Goal: Task Accomplishment & Management: Manage account settings

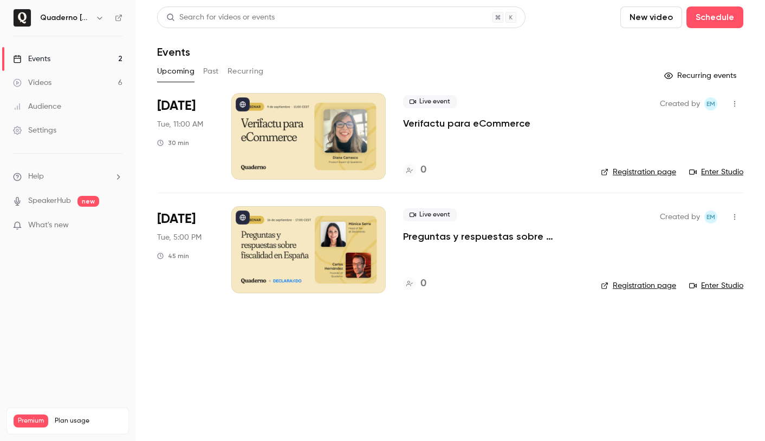
click at [71, 60] on link "Events 2" at bounding box center [67, 59] width 135 height 24
click at [99, 17] on icon "button" at bounding box center [99, 18] width 9 height 9
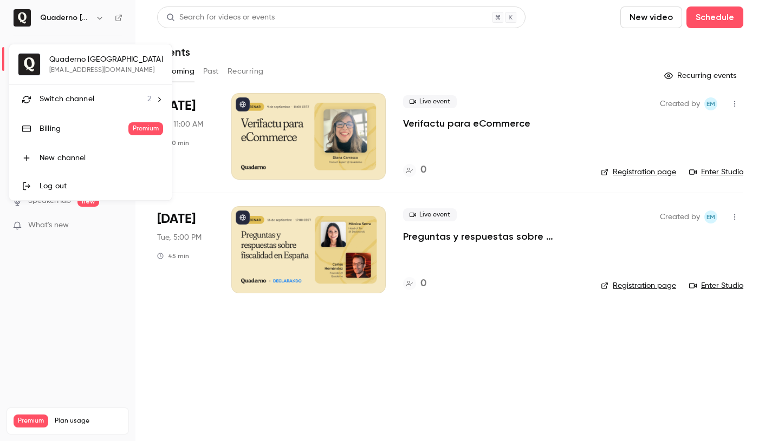
click at [75, 101] on span "Switch channel" at bounding box center [67, 99] width 55 height 11
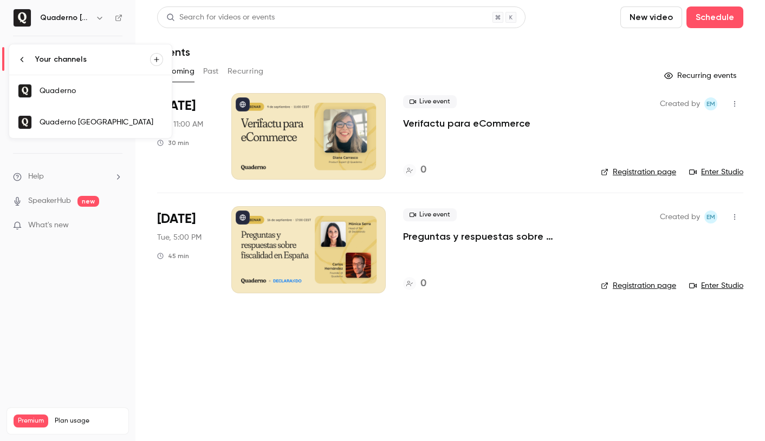
click at [87, 86] on div "Quaderno" at bounding box center [101, 91] width 123 height 11
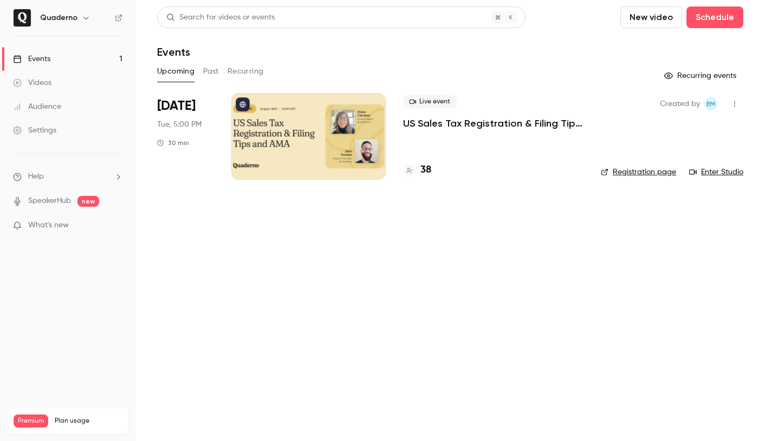
click at [348, 142] on div at bounding box center [308, 136] width 154 height 87
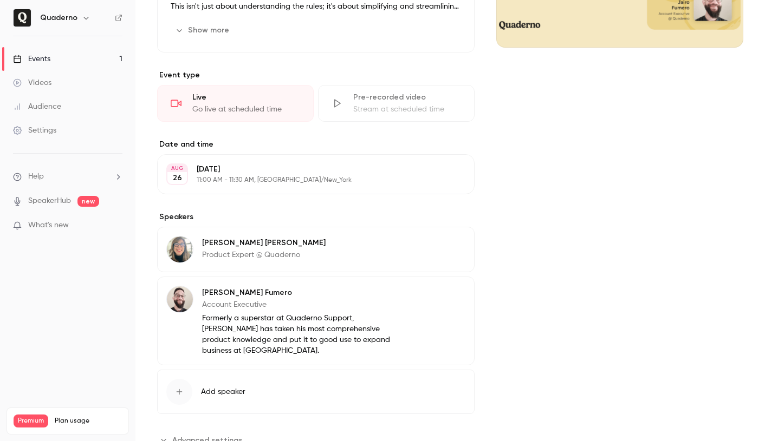
scroll to position [342, 0]
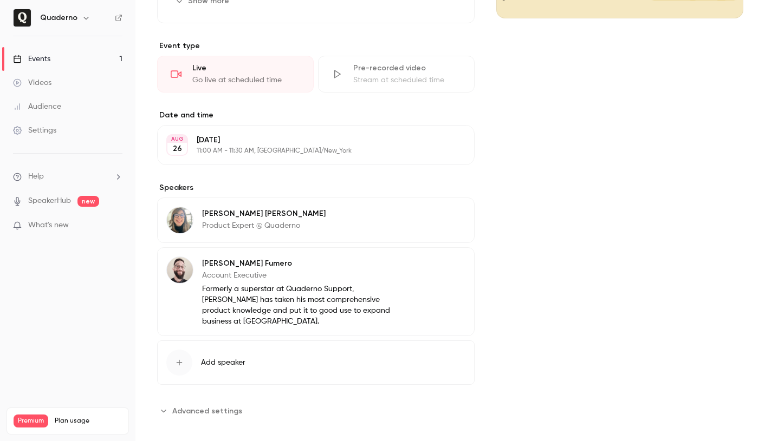
click at [455, 81] on div "Stream at scheduled time" at bounding box center [407, 80] width 108 height 11
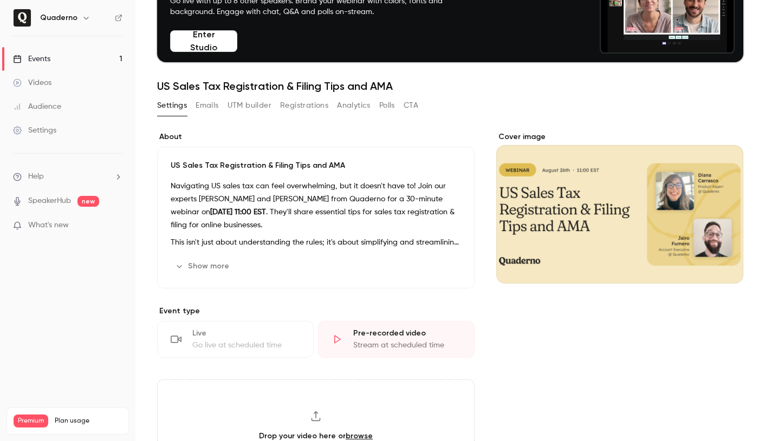
scroll to position [74, 0]
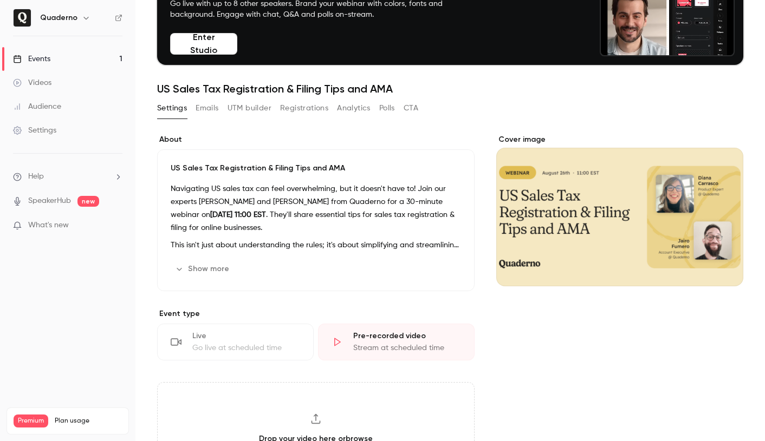
click at [245, 105] on button "UTM builder" at bounding box center [249, 108] width 44 height 17
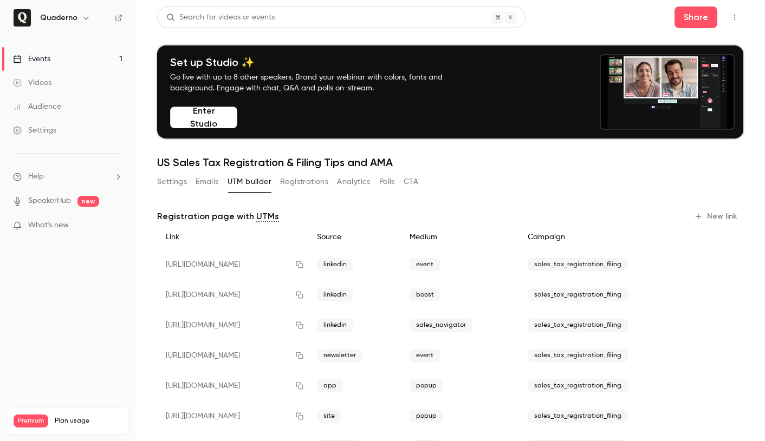
click at [284, 266] on div "[URL][DOMAIN_NAME]" at bounding box center [232, 265] width 151 height 31
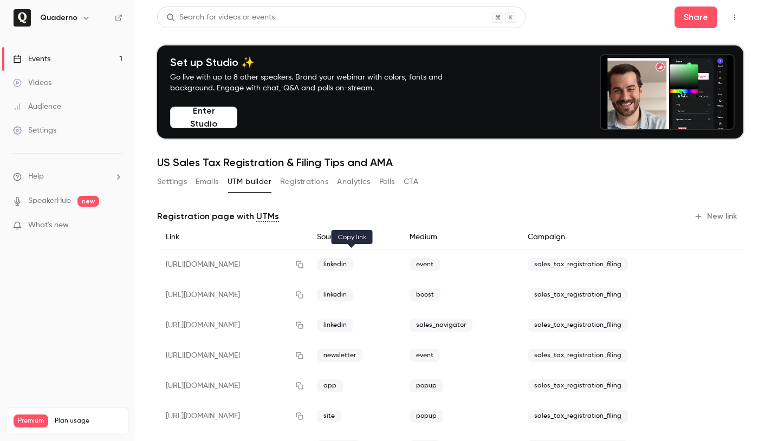
click at [304, 268] on icon "button" at bounding box center [299, 265] width 9 height 8
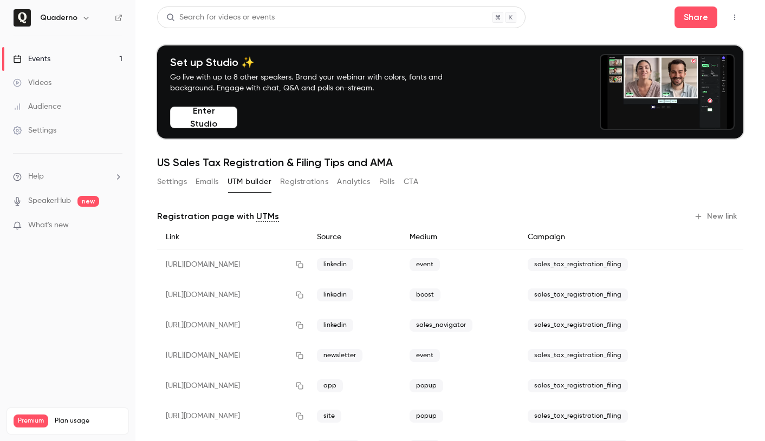
click at [163, 188] on button "Settings" at bounding box center [172, 181] width 30 height 17
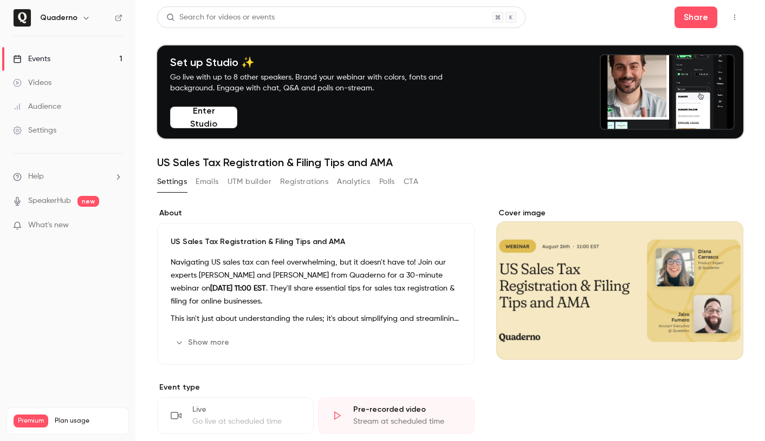
click at [212, 343] on button "Show more" at bounding box center [203, 342] width 65 height 17
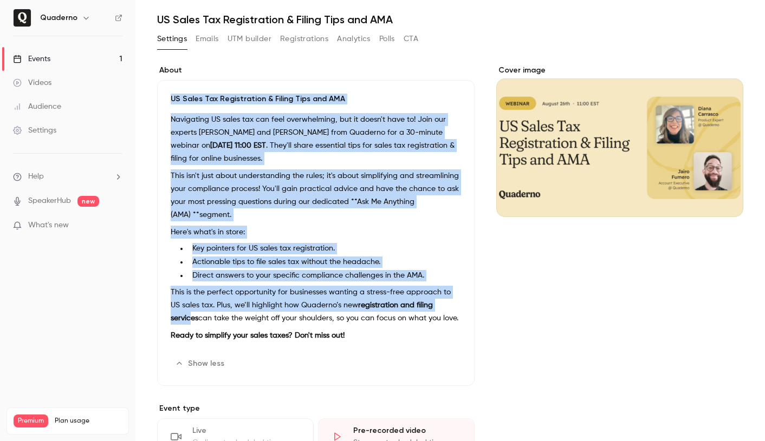
scroll to position [171, 0]
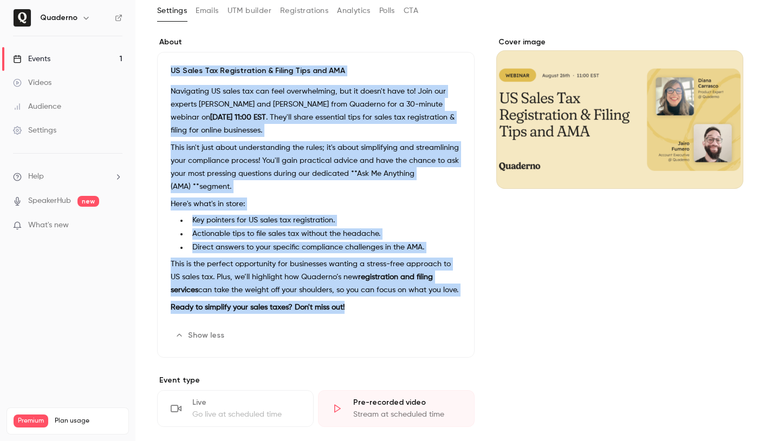
drag, startPoint x: 172, startPoint y: 236, endPoint x: 347, endPoint y: 309, distance: 189.1
click at [347, 309] on div "US Sales Tax Registration & Filing Tips and AMA Navigating US sales tax can fee…" at bounding box center [315, 205] width 317 height 306
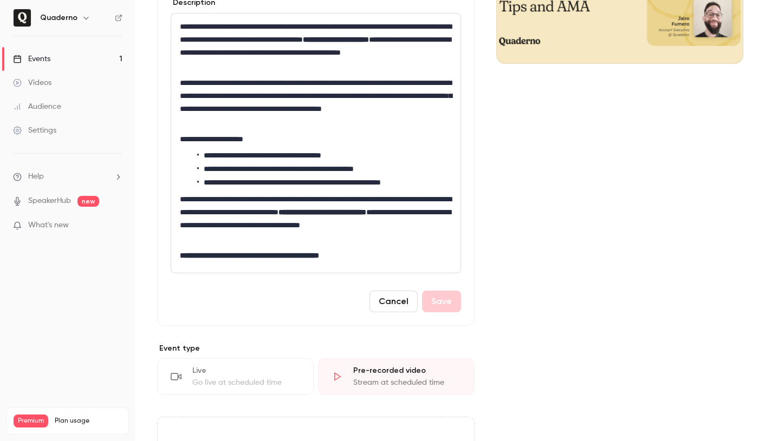
scroll to position [0, 0]
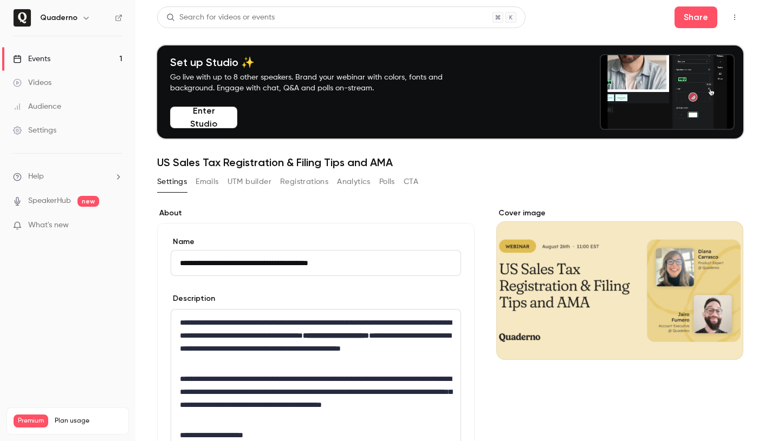
click at [81, 24] on div "Quaderno" at bounding box center [73, 17] width 66 height 13
click at [82, 21] on icon "button" at bounding box center [86, 18] width 9 height 9
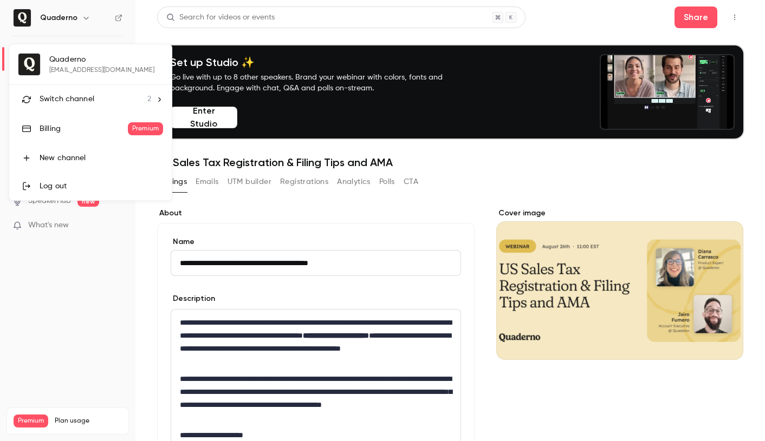
click at [93, 100] on div "Switch channel 2" at bounding box center [96, 99] width 112 height 11
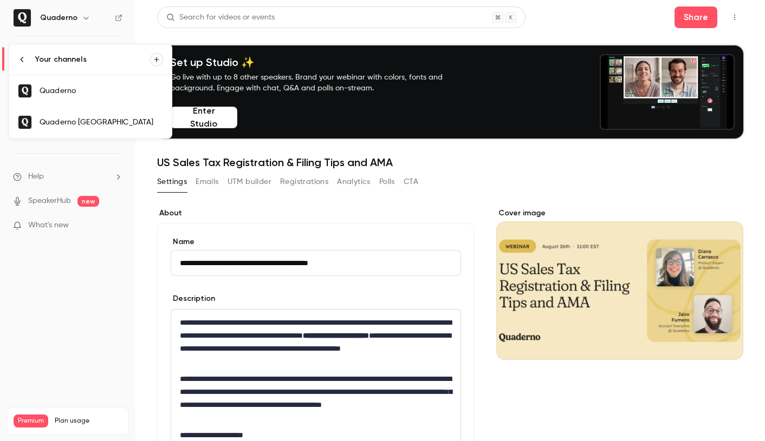
click at [94, 96] on link "Quaderno" at bounding box center [90, 90] width 162 height 31
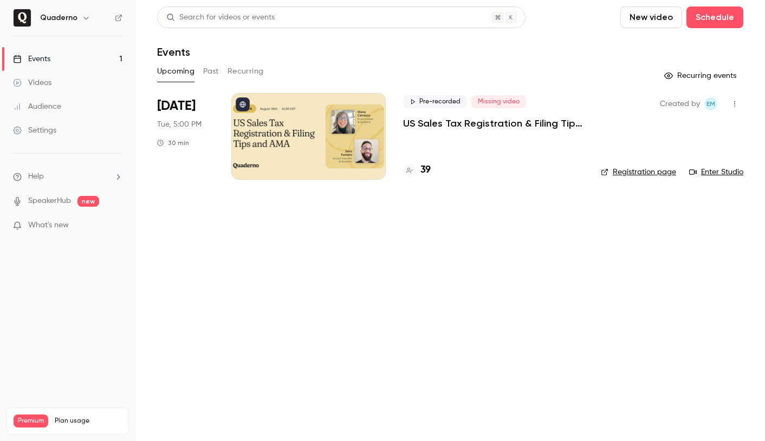
click at [62, 82] on link "Videos" at bounding box center [67, 83] width 135 height 24
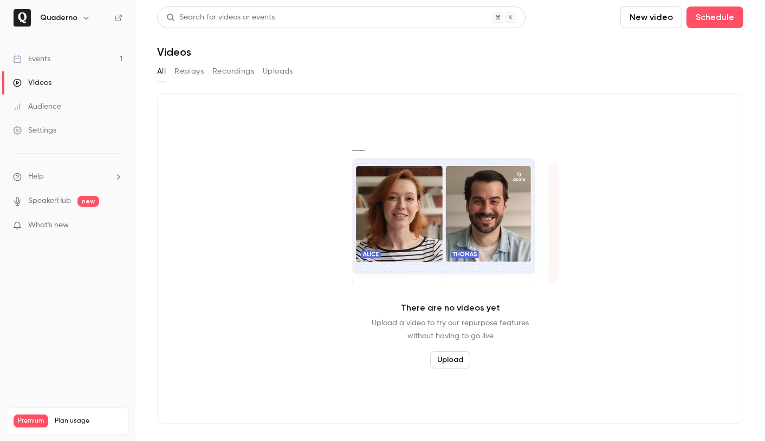
click at [637, 14] on button "New video" at bounding box center [651, 17] width 62 height 22
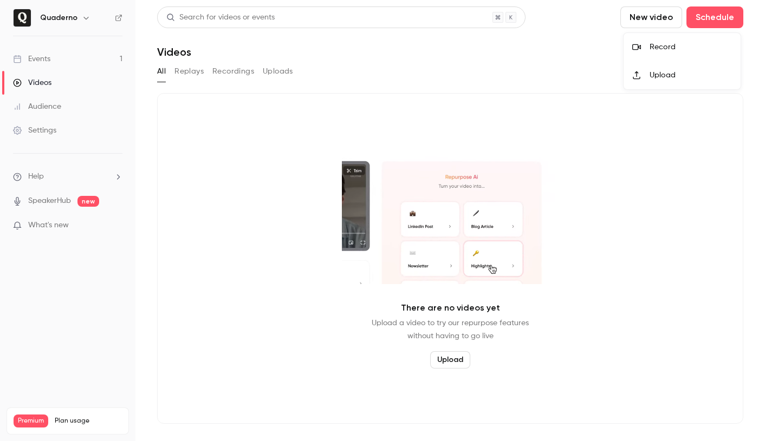
click at [637, 79] on icon at bounding box center [635, 75] width 7 height 8
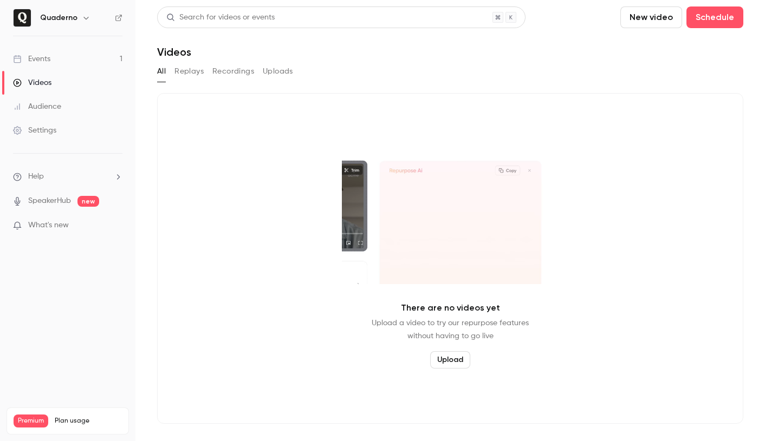
click at [645, 21] on button "New video" at bounding box center [651, 17] width 62 height 22
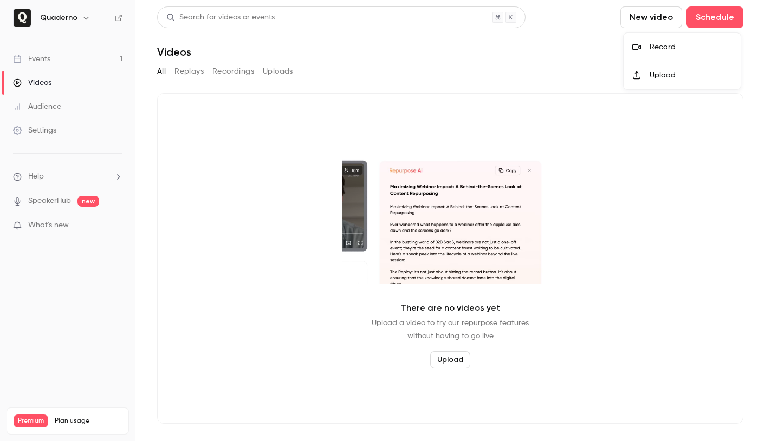
click at [647, 78] on div at bounding box center [640, 75] width 17 height 9
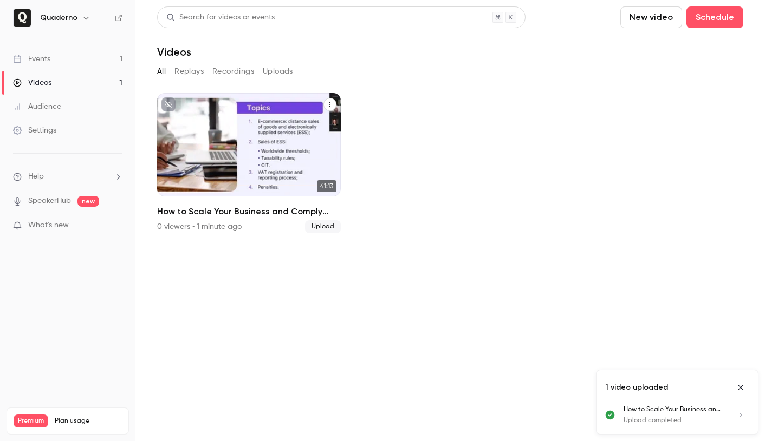
click at [334, 105] on button "How to Scale Your Business and Comply with Local Taxes - Webinar Quaderno x 1st…" at bounding box center [329, 104] width 13 height 13
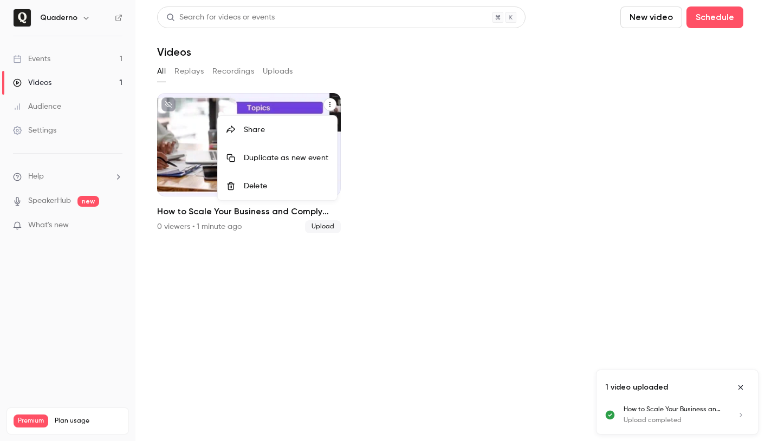
click at [238, 247] on div at bounding box center [382, 220] width 765 height 441
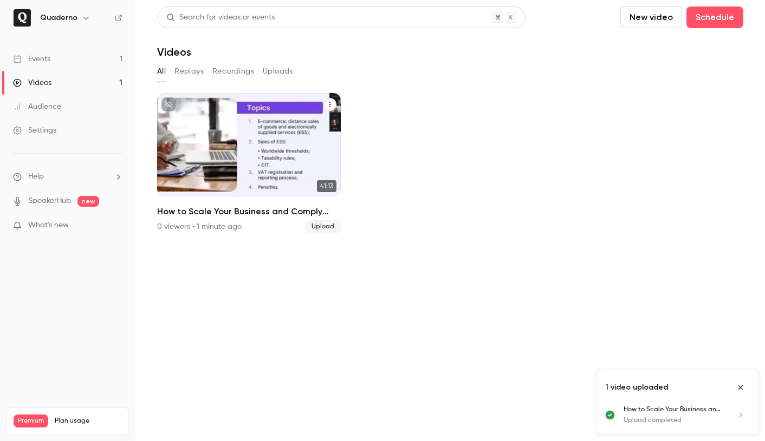
click at [171, 107] on icon "unpublished" at bounding box center [168, 104] width 6 height 6
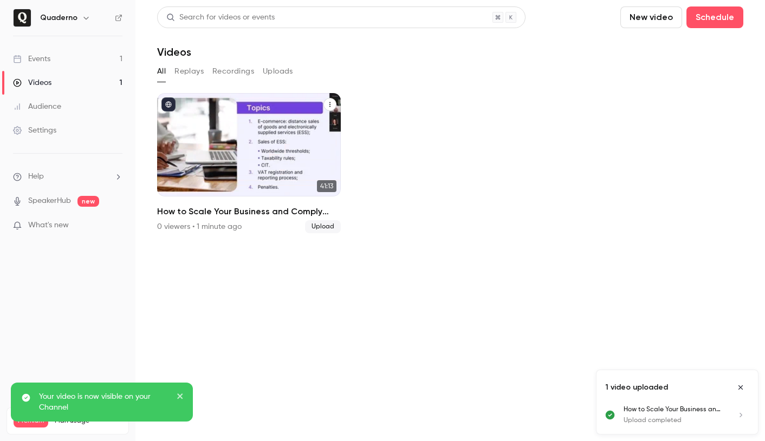
click at [171, 107] on icon "published" at bounding box center [168, 104] width 6 height 6
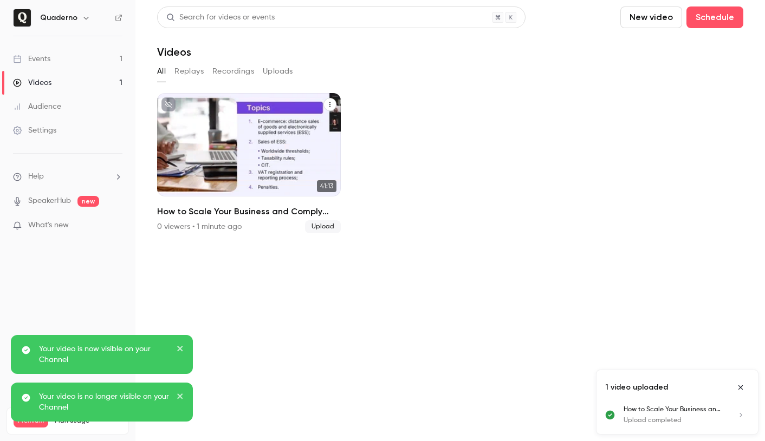
click at [171, 108] on button "unpublished" at bounding box center [168, 104] width 14 height 14
click at [171, 108] on button "published" at bounding box center [168, 104] width 14 height 14
click at [331, 107] on icon "How to Scale Your Business and Comply with Local Taxes - Webinar Quaderno x 1st…" at bounding box center [330, 104] width 6 height 6
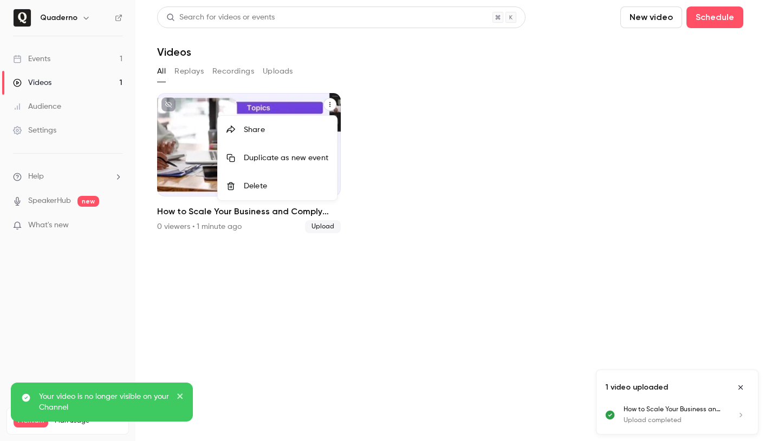
click at [245, 245] on div at bounding box center [382, 220] width 765 height 441
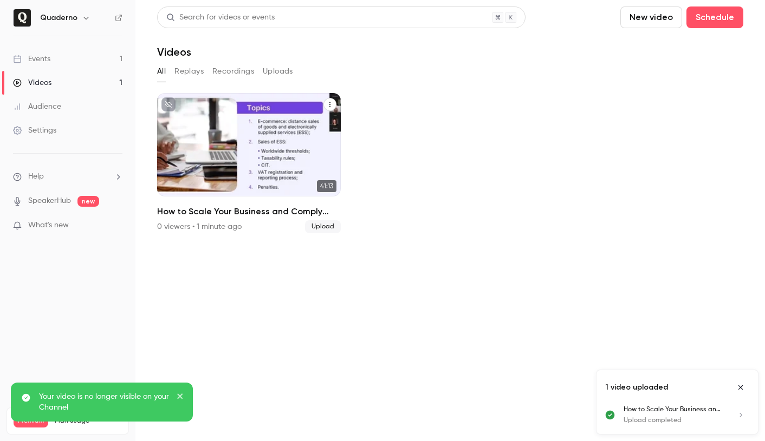
click at [223, 173] on p "How to Scale Your Business and Comply with Local Taxes - Webinar Quaderno x 1st…" at bounding box center [248, 159] width 159 height 50
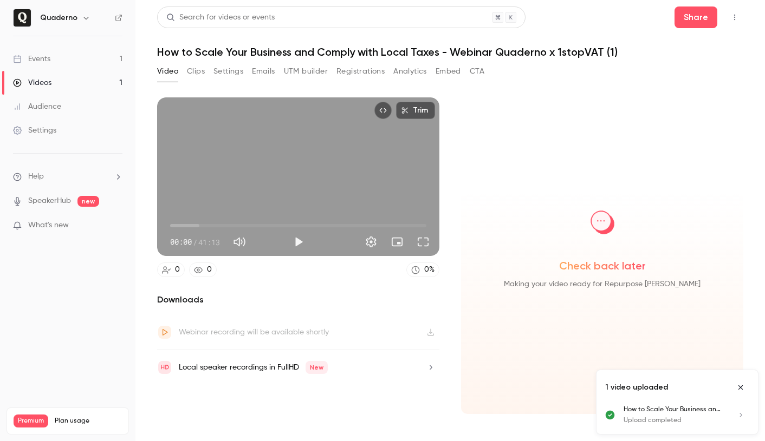
click at [227, 49] on h1 "How to Scale Your Business and Comply with Local Taxes - Webinar Quaderno x 1st…" at bounding box center [450, 51] width 586 height 13
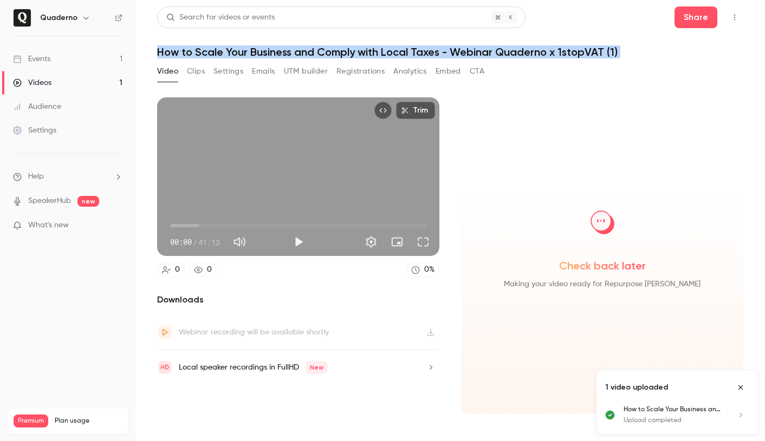
click at [227, 49] on h1 "How to Scale Your Business and Comply with Local Taxes - Webinar Quaderno x 1st…" at bounding box center [450, 51] width 586 height 13
click at [51, 89] on link "Videos 1" at bounding box center [67, 83] width 135 height 24
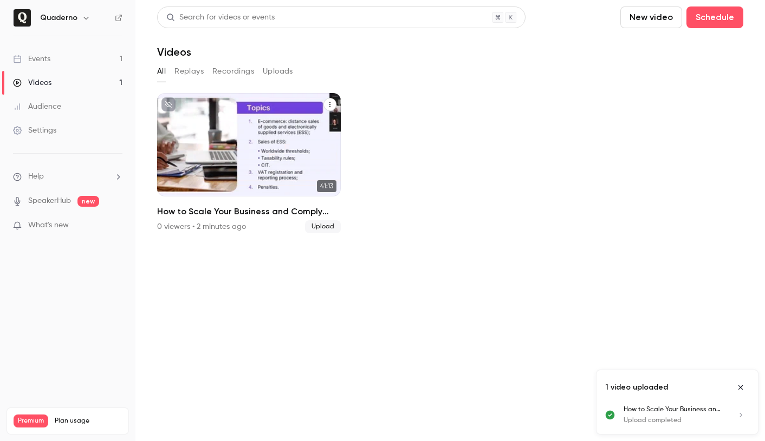
click at [273, 213] on h2 "How to Scale Your Business and Comply with Local Taxes - Webinar Quaderno x 1st…" at bounding box center [249, 211] width 184 height 13
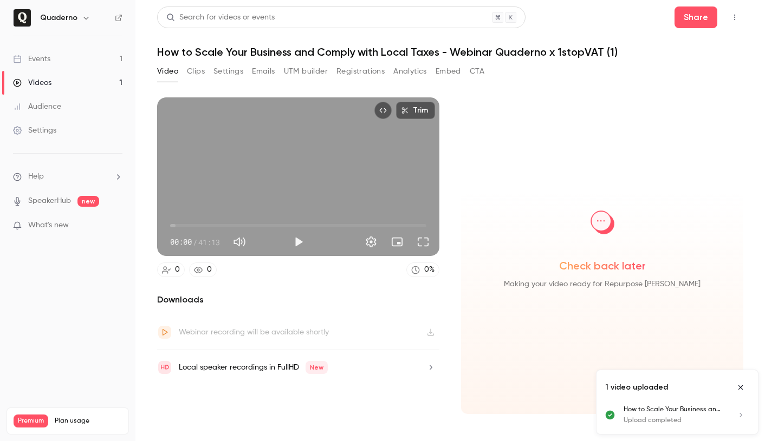
click at [740, 18] on button "Top Bar Actions" at bounding box center [734, 17] width 17 height 17
click at [531, 52] on div at bounding box center [382, 220] width 765 height 441
click at [59, 57] on link "Events 1" at bounding box center [67, 59] width 135 height 24
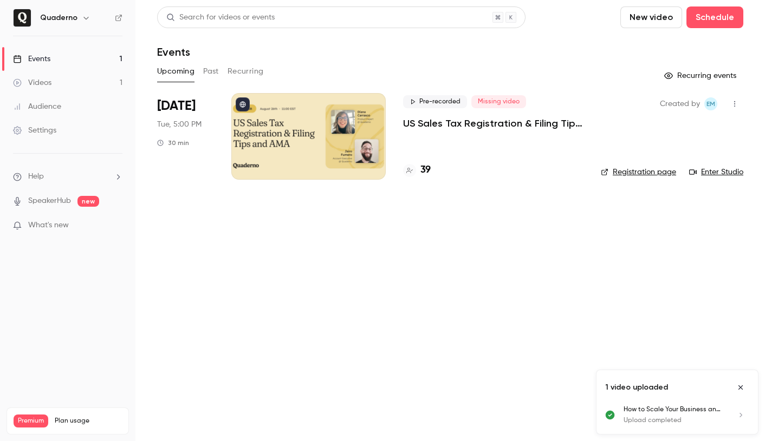
click at [209, 69] on button "Past" at bounding box center [211, 71] width 16 height 17
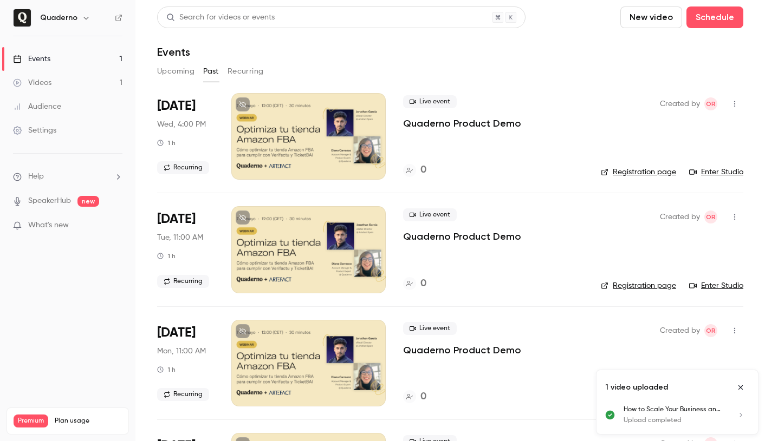
click at [244, 73] on button "Recurring" at bounding box center [245, 71] width 36 height 17
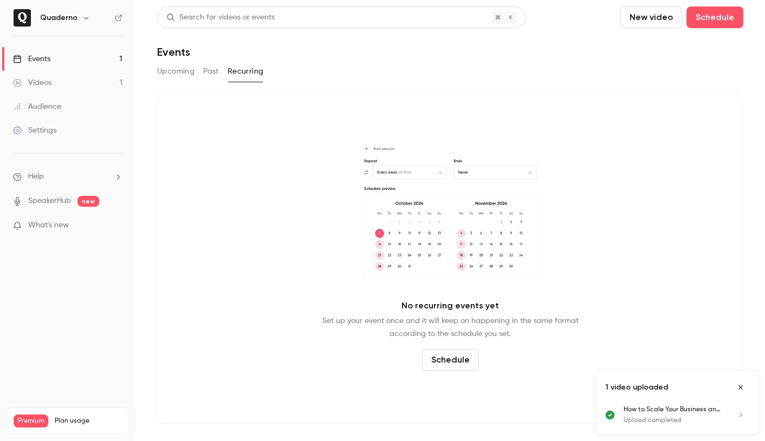
click at [60, 82] on link "Videos 1" at bounding box center [67, 83] width 135 height 24
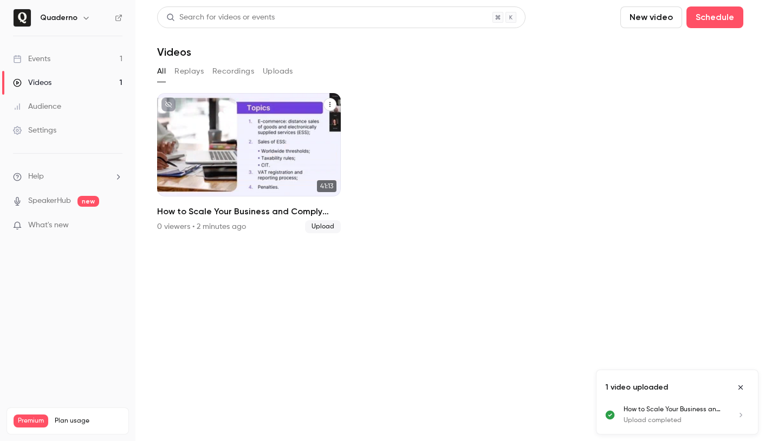
click at [329, 108] on button "How to Scale Your Business and Comply with Local Taxes - Webinar Quaderno x 1st…" at bounding box center [329, 104] width 13 height 13
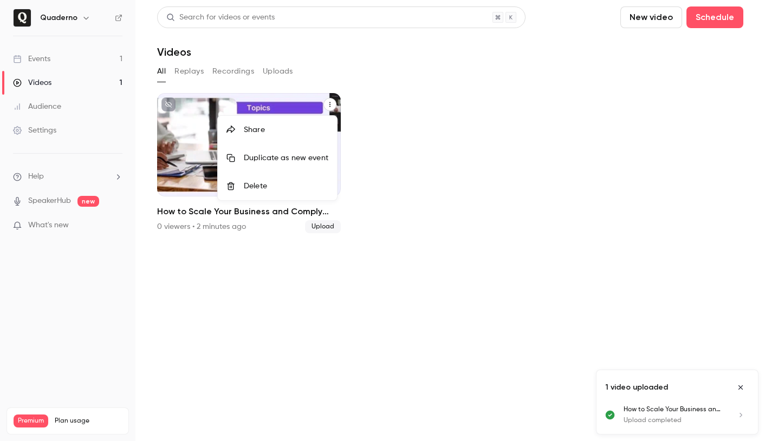
click at [321, 226] on div at bounding box center [382, 220] width 765 height 441
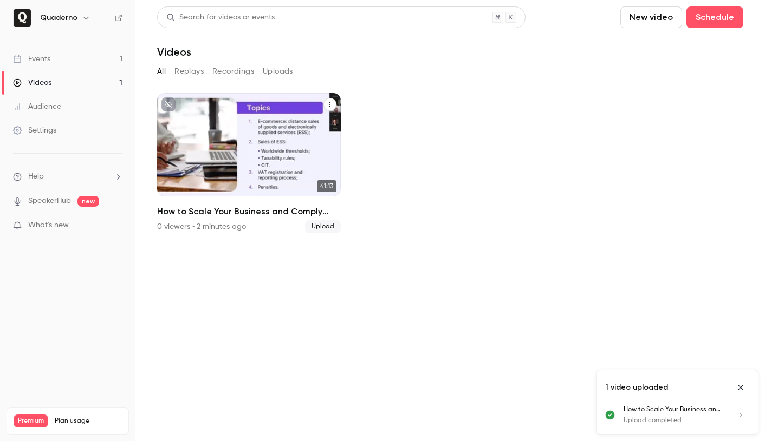
click at [321, 226] on span "Upload" at bounding box center [323, 226] width 36 height 13
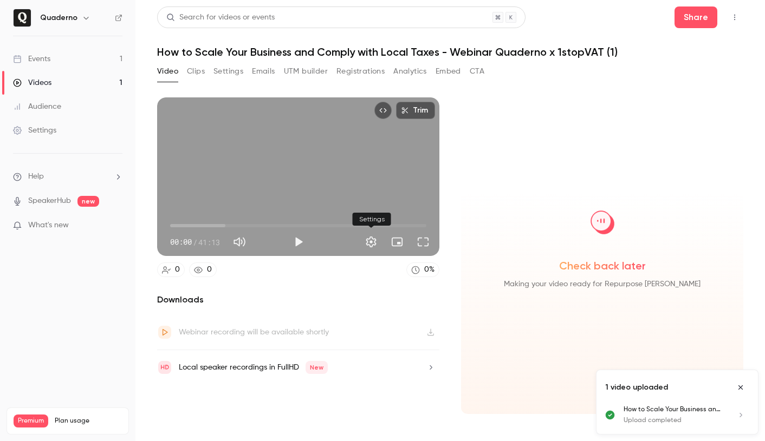
click at [370, 242] on button "Settings" at bounding box center [371, 242] width 22 height 22
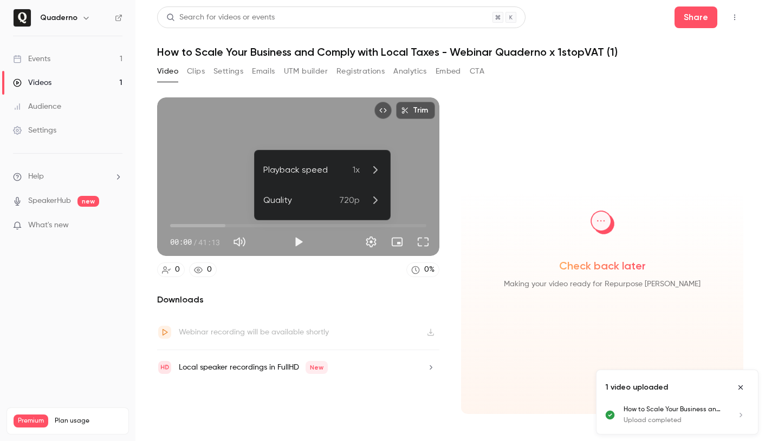
click at [564, 56] on div at bounding box center [382, 220] width 765 height 441
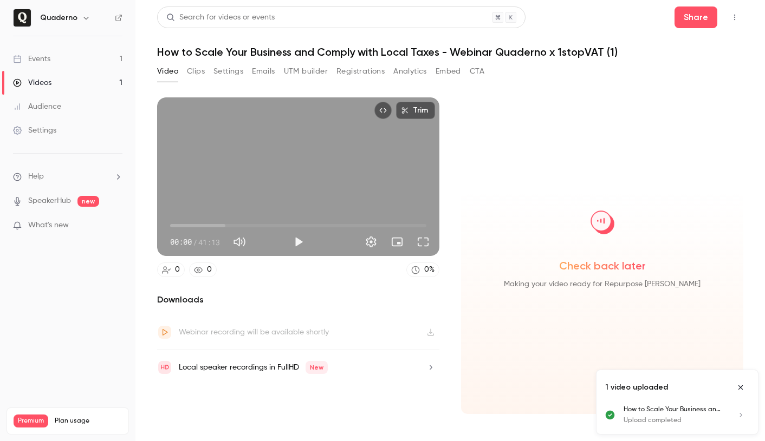
click at [581, 55] on h1 "How to Scale Your Business and Comply with Local Taxes - Webinar Quaderno x 1st…" at bounding box center [450, 51] width 586 height 13
click at [69, 84] on link "Videos 1" at bounding box center [67, 83] width 135 height 24
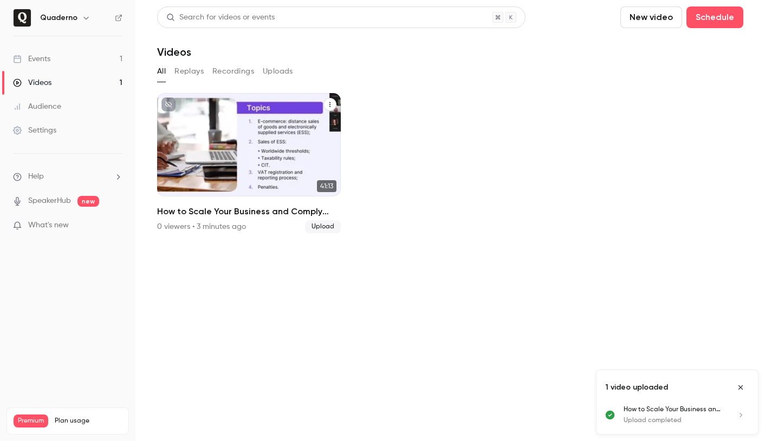
click at [318, 104] on div "Quaderno [DATE] How to Scale Your Business and Comply with Local Taxes - Webina…" at bounding box center [249, 144] width 184 height 103
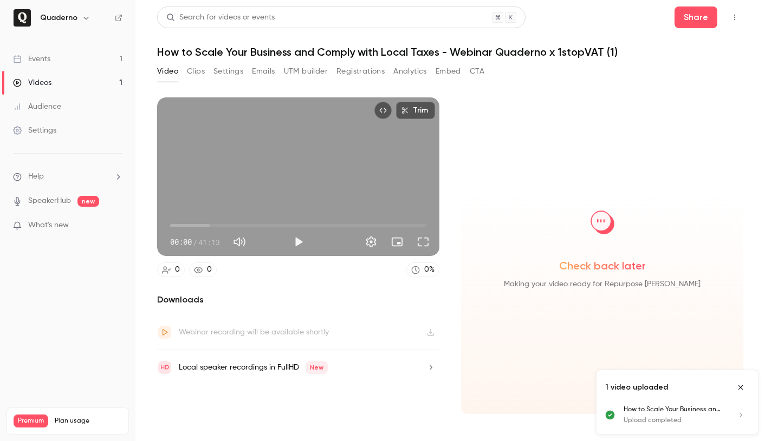
click at [55, 84] on link "Videos 1" at bounding box center [67, 83] width 135 height 24
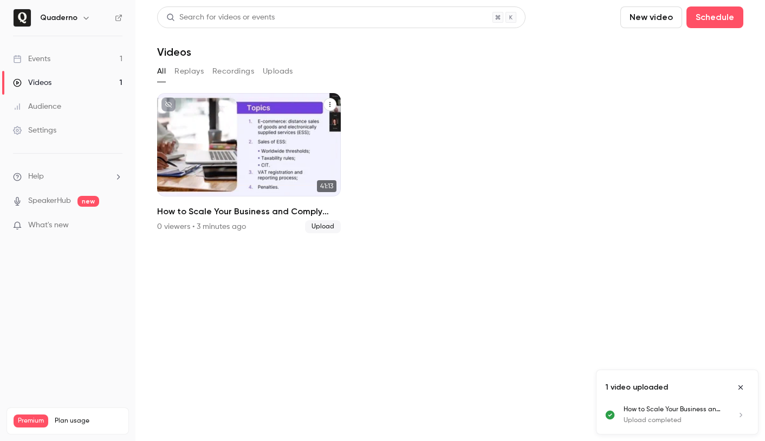
click at [329, 109] on button "How to Scale Your Business and Comply with Local Taxes - Webinar Quaderno x 1st…" at bounding box center [329, 104] width 13 height 13
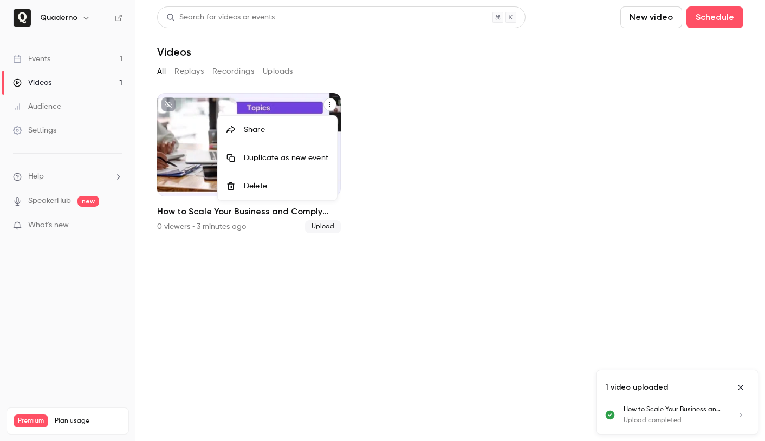
click at [310, 184] on div "Delete" at bounding box center [286, 186] width 84 height 11
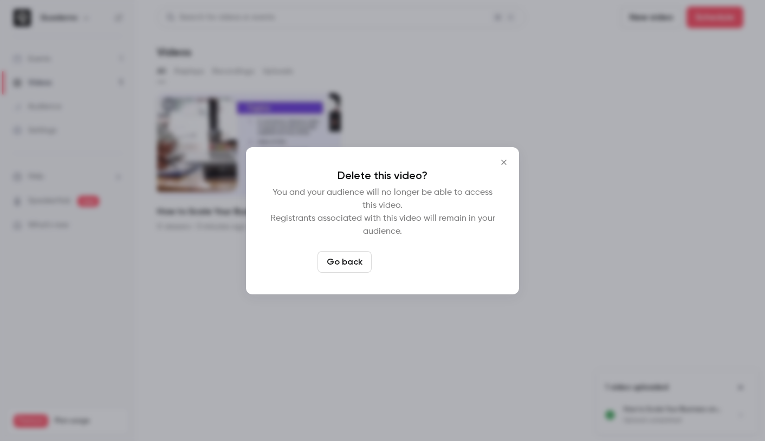
click at [419, 269] on button "Delete video" at bounding box center [412, 262] width 72 height 22
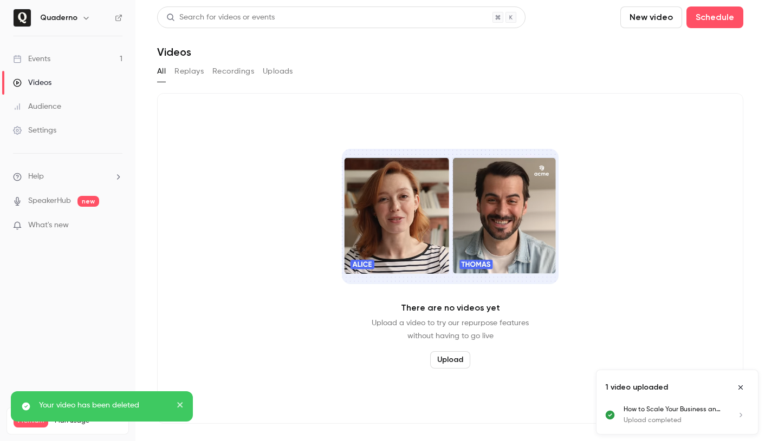
click at [652, 26] on button "New video" at bounding box center [651, 17] width 62 height 22
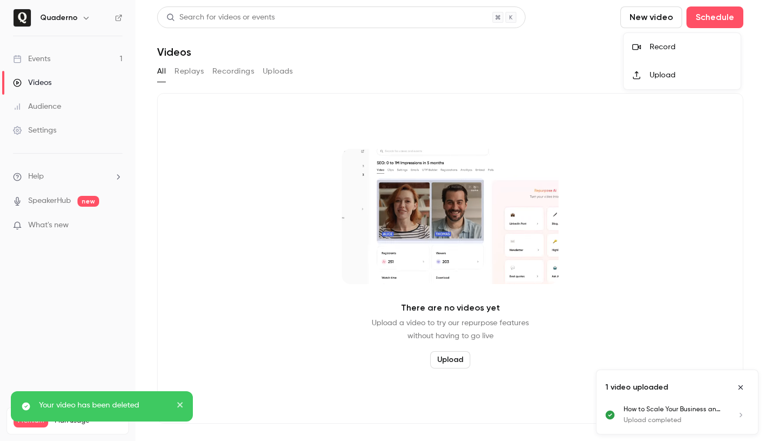
click at [658, 71] on div "Upload" at bounding box center [690, 75] width 82 height 11
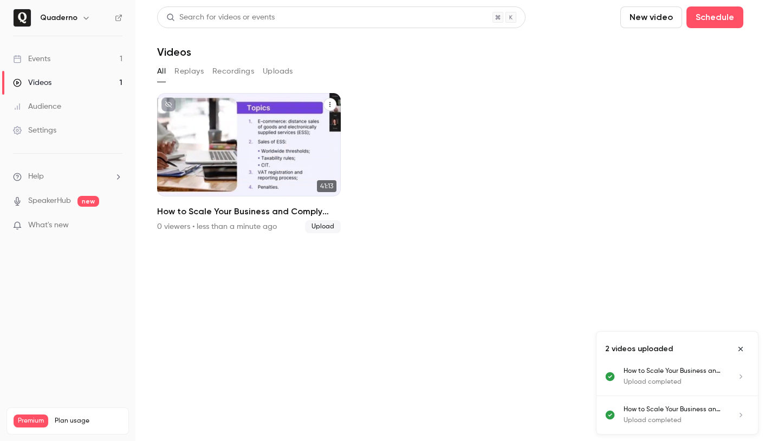
click at [328, 109] on button "How to Scale Your Business and Comply with Local Taxes - Webinar Quaderno x 1st…" at bounding box center [329, 104] width 13 height 13
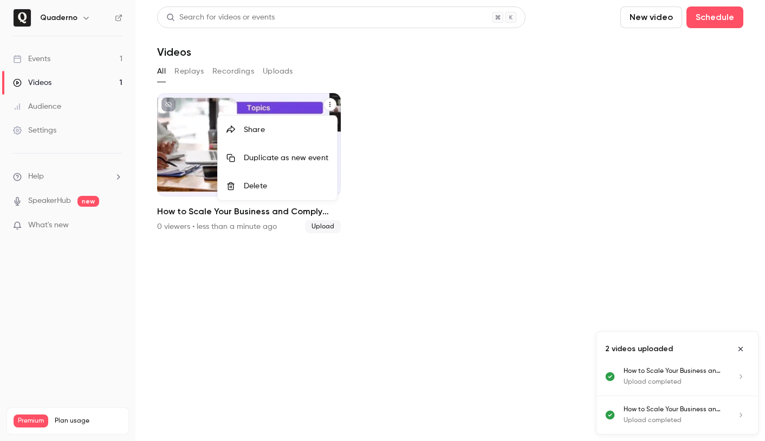
click at [197, 66] on div at bounding box center [382, 220] width 765 height 441
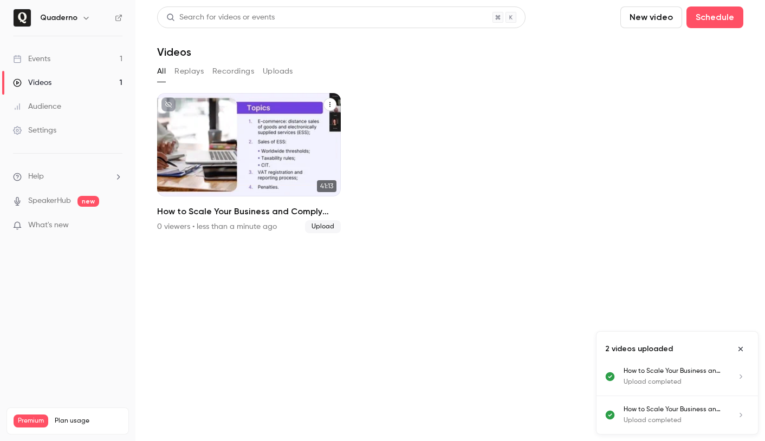
click at [197, 68] on button "Replays" at bounding box center [188, 71] width 29 height 17
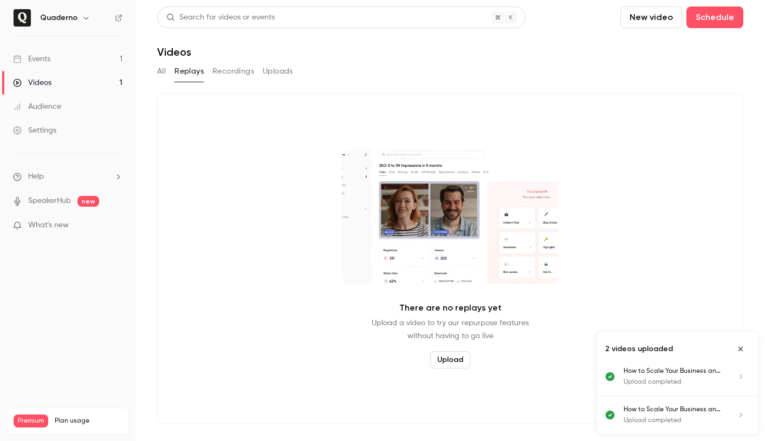
click at [240, 74] on button "Recordings" at bounding box center [233, 71] width 42 height 17
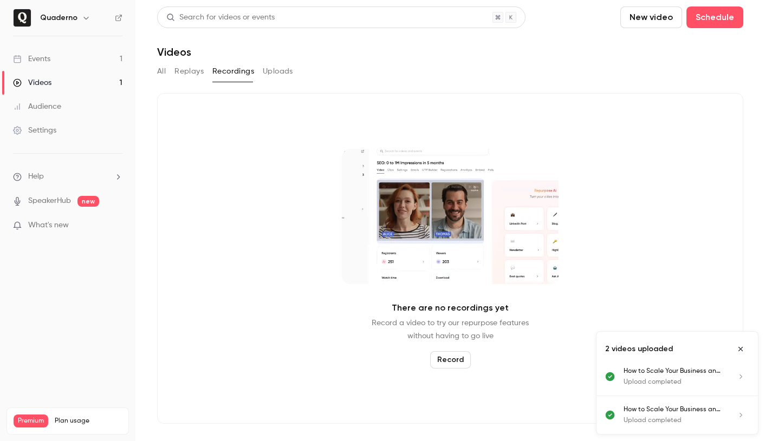
click at [275, 76] on button "Uploads" at bounding box center [278, 71] width 30 height 17
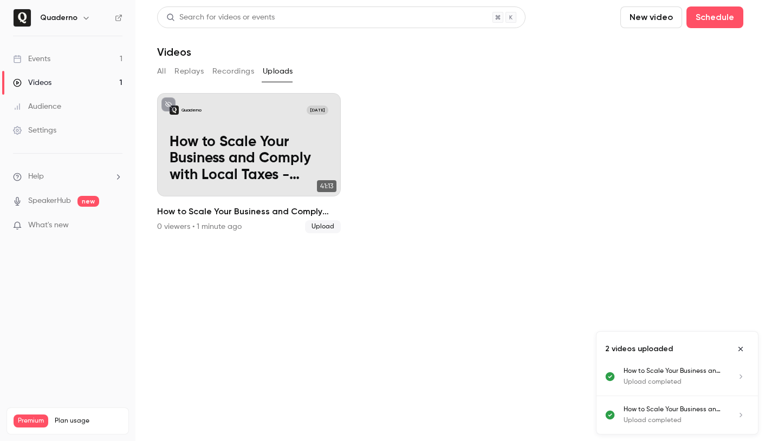
click at [66, 84] on link "Videos 1" at bounding box center [67, 83] width 135 height 24
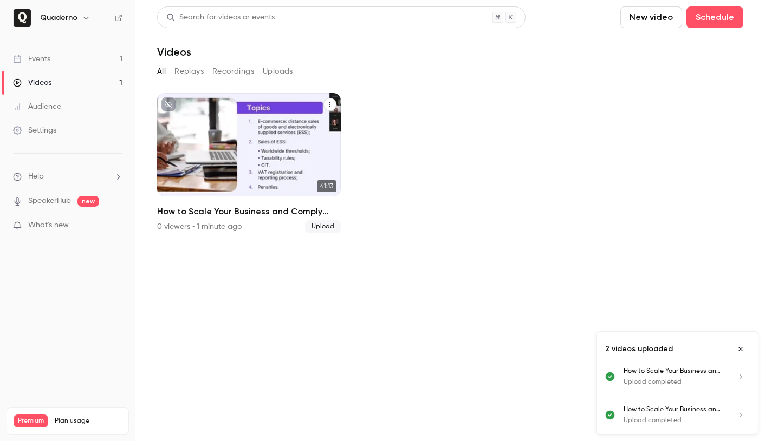
click at [333, 228] on span "Upload" at bounding box center [323, 226] width 36 height 13
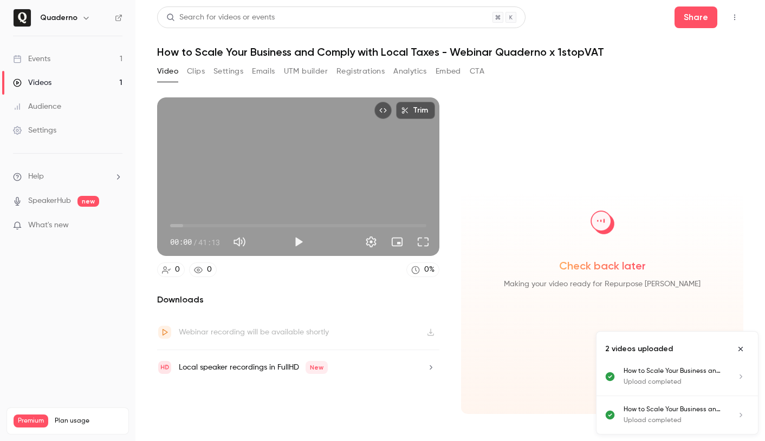
click at [221, 78] on button "Settings" at bounding box center [228, 71] width 30 height 17
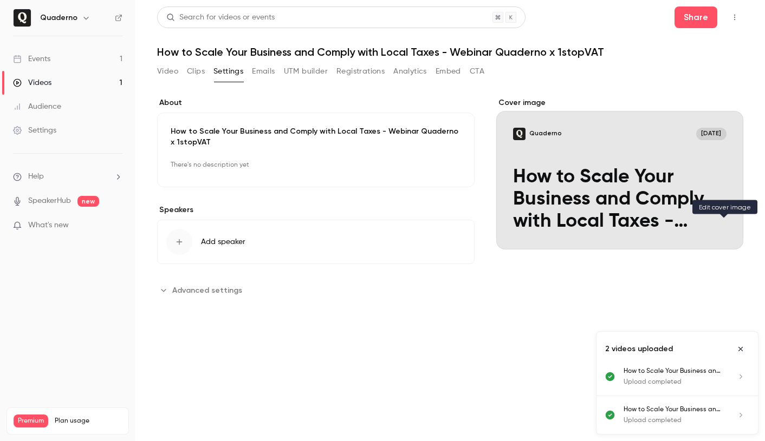
click at [729, 231] on icon "Cover image" at bounding box center [724, 230] width 12 height 9
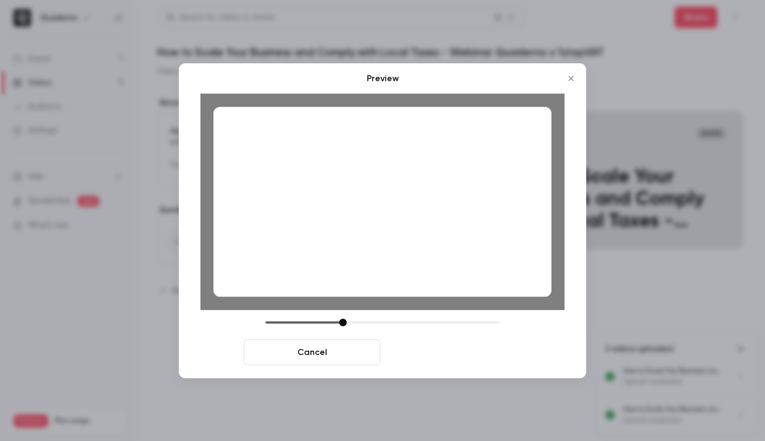
click at [433, 360] on button "Save cover" at bounding box center [452, 353] width 136 height 26
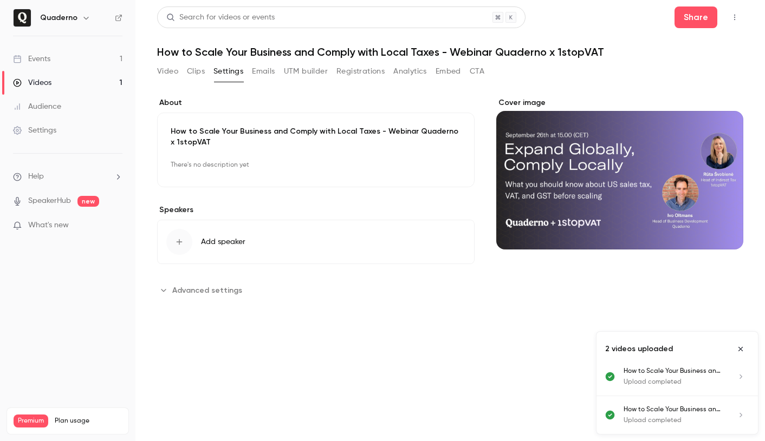
click at [203, 66] on button "Clips" at bounding box center [196, 71] width 18 height 17
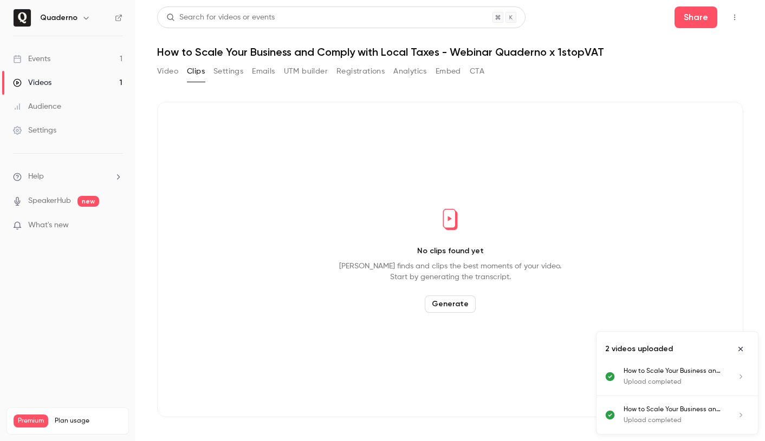
click at [256, 70] on button "Emails" at bounding box center [263, 71] width 23 height 17
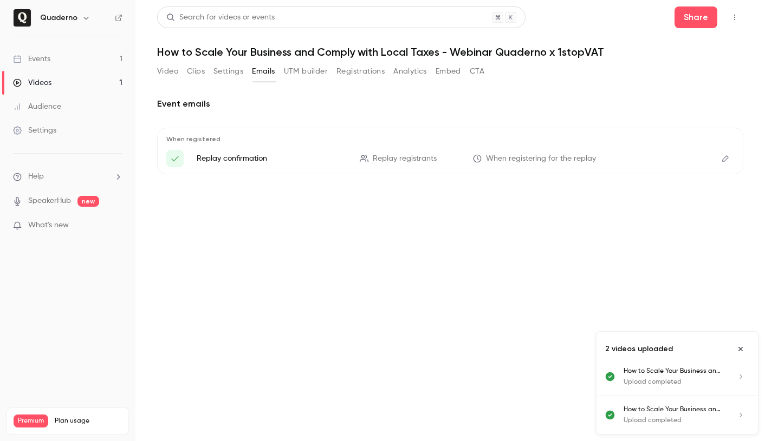
click at [311, 74] on button "UTM builder" at bounding box center [306, 71] width 44 height 17
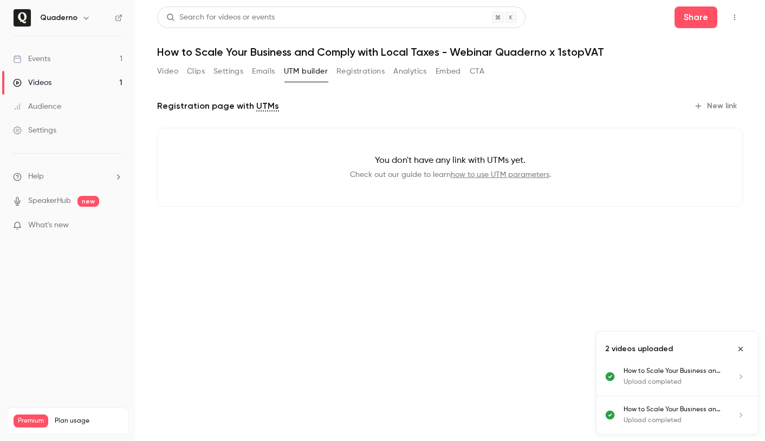
click at [350, 74] on button "Registrations" at bounding box center [360, 71] width 48 height 17
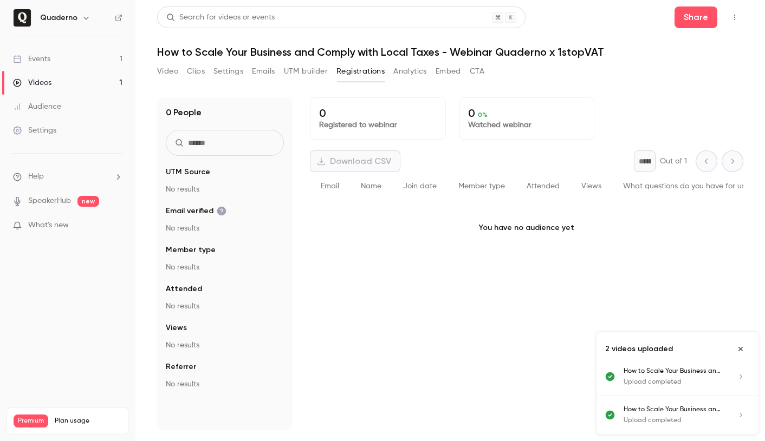
click at [412, 74] on button "Analytics" at bounding box center [410, 71] width 34 height 17
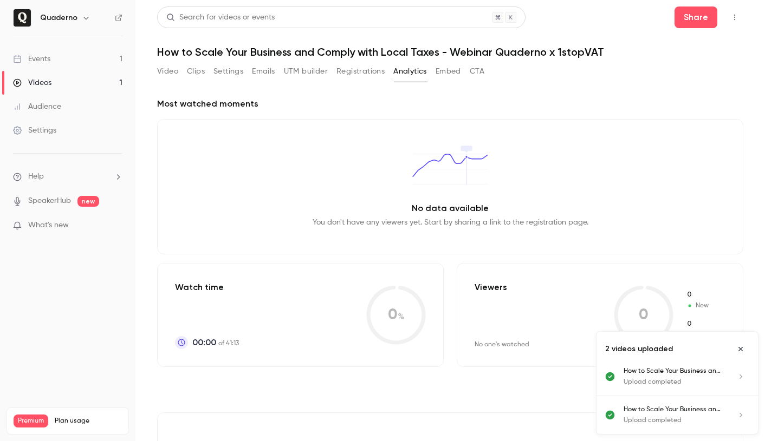
click at [459, 77] on button "Embed" at bounding box center [447, 71] width 25 height 17
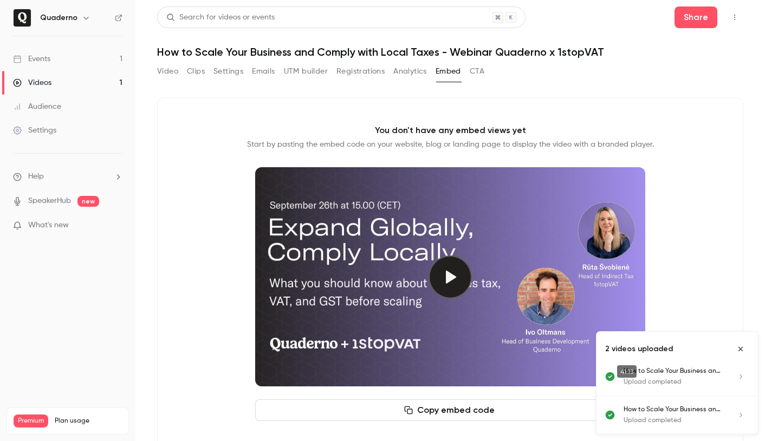
click at [481, 73] on button "CTA" at bounding box center [476, 71] width 15 height 17
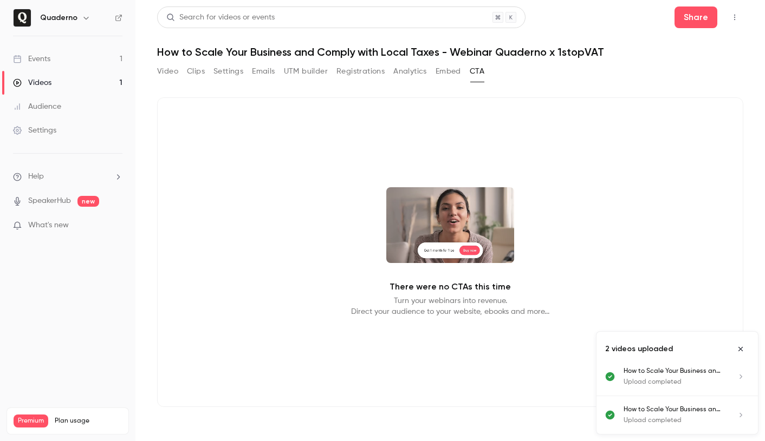
click at [198, 69] on button "Clips" at bounding box center [196, 71] width 18 height 17
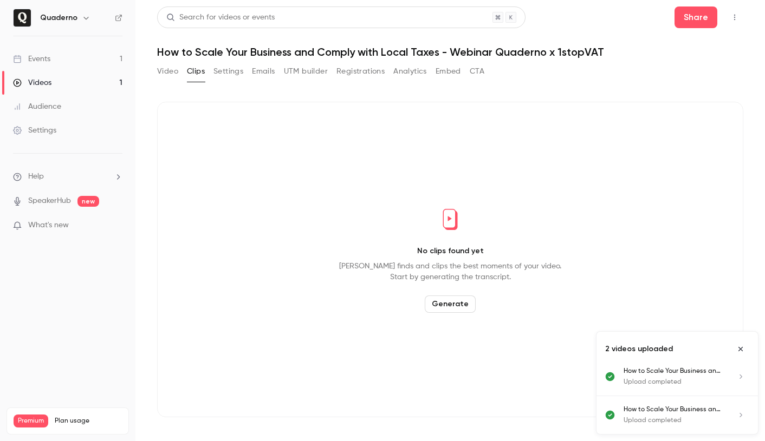
click at [177, 71] on button "Video" at bounding box center [167, 71] width 21 height 17
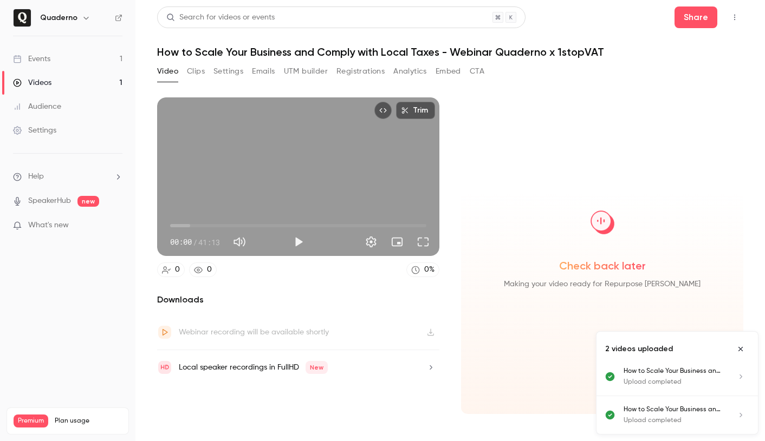
click at [60, 80] on link "Videos 1" at bounding box center [67, 83] width 135 height 24
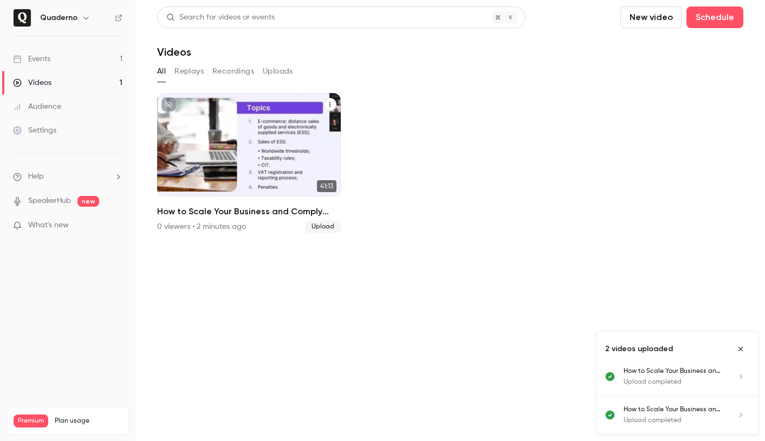
click at [278, 161] on div "How to Scale Your Business and Comply with Local Taxes - Webinar Quaderno x 1st…" at bounding box center [249, 144] width 184 height 103
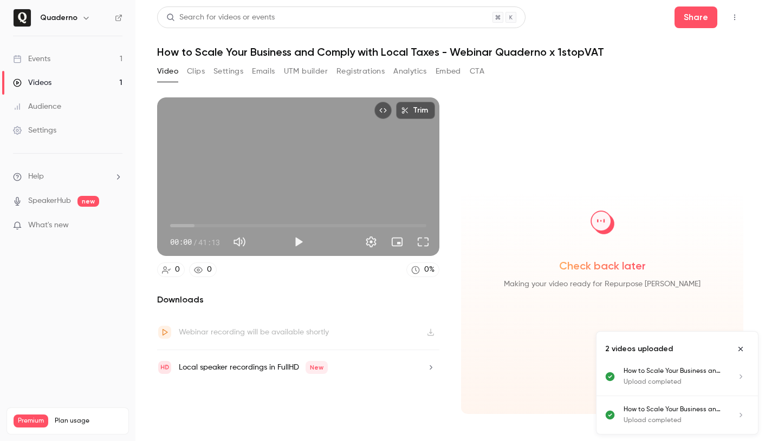
click at [240, 73] on button "Settings" at bounding box center [228, 71] width 30 height 17
